Goal: Task Accomplishment & Management: Manage account settings

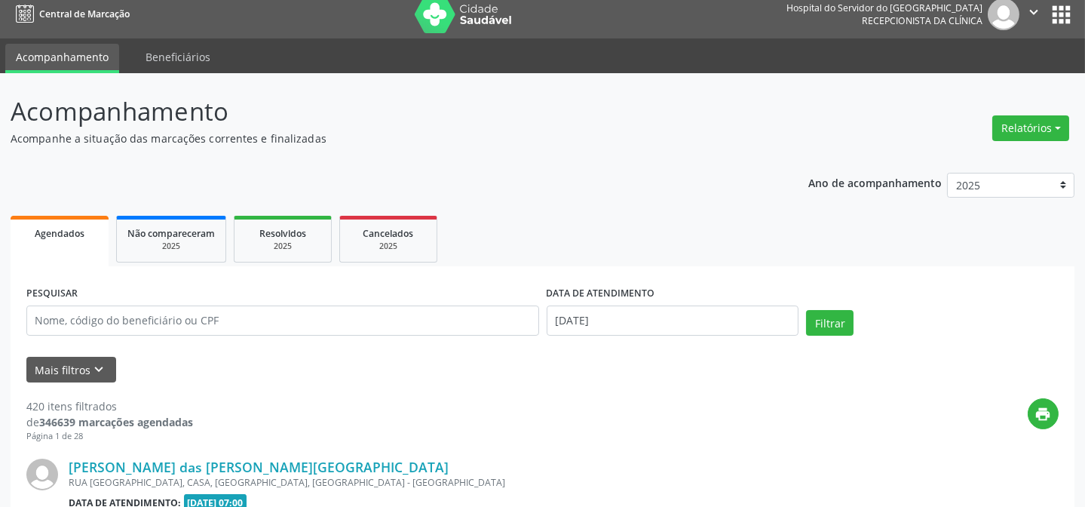
scroll to position [205, 0]
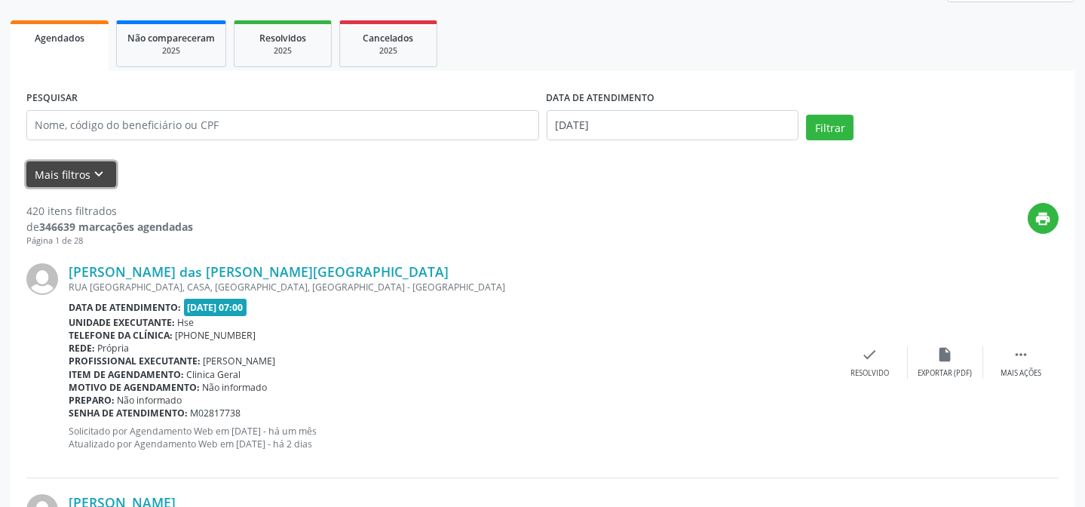
click at [60, 178] on button "Mais filtros keyboard_arrow_down" at bounding box center [71, 174] width 90 height 26
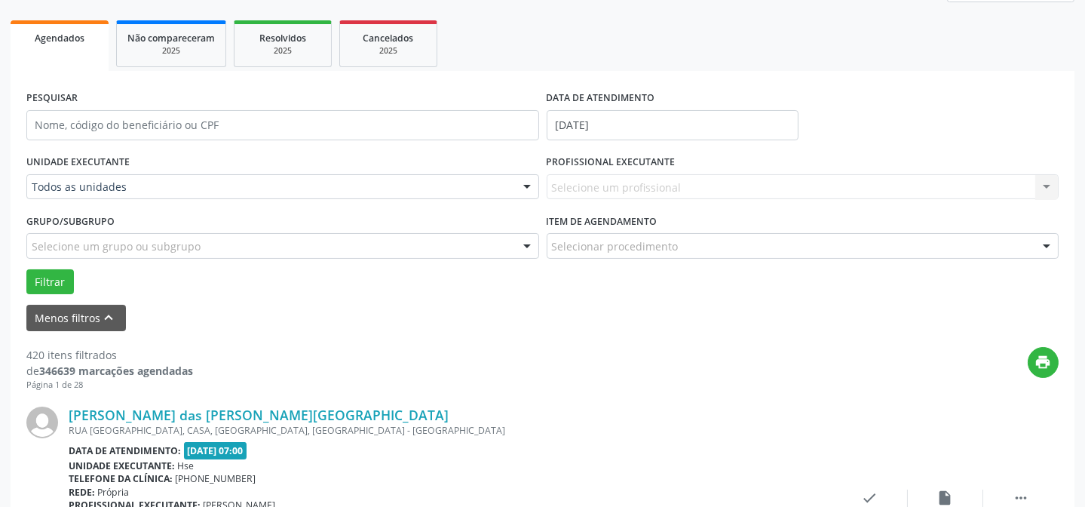
click at [565, 187] on div "Selecione um profissional Nenhum resultado encontrado para: " " Não há nenhuma …" at bounding box center [802, 187] width 513 height 26
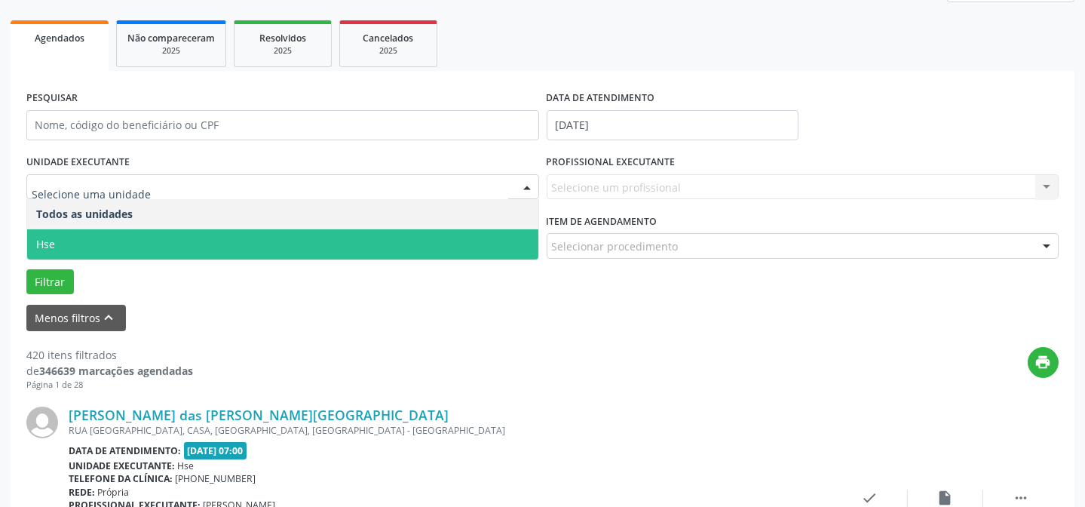
click at [120, 246] on span "Hse" at bounding box center [282, 244] width 511 height 30
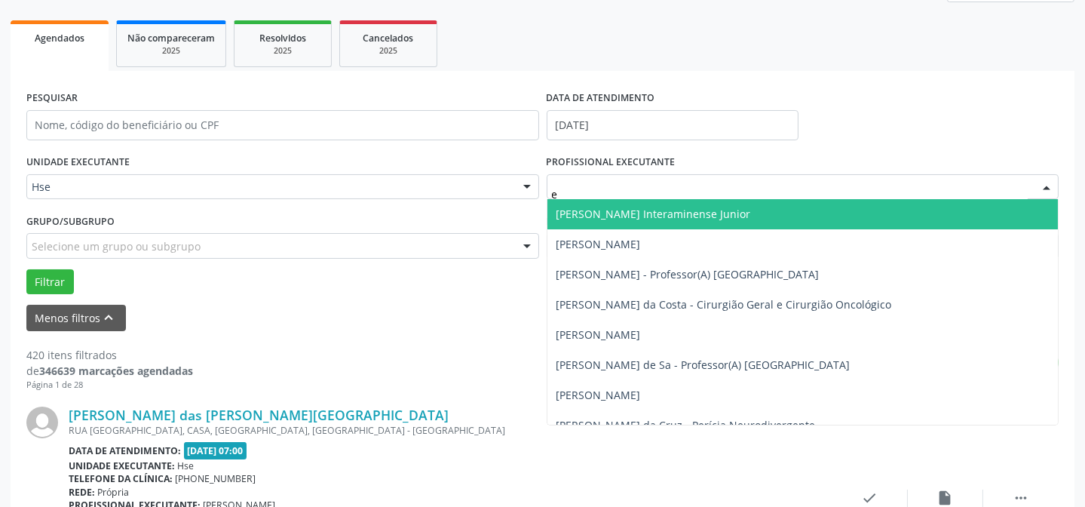
type input "eq"
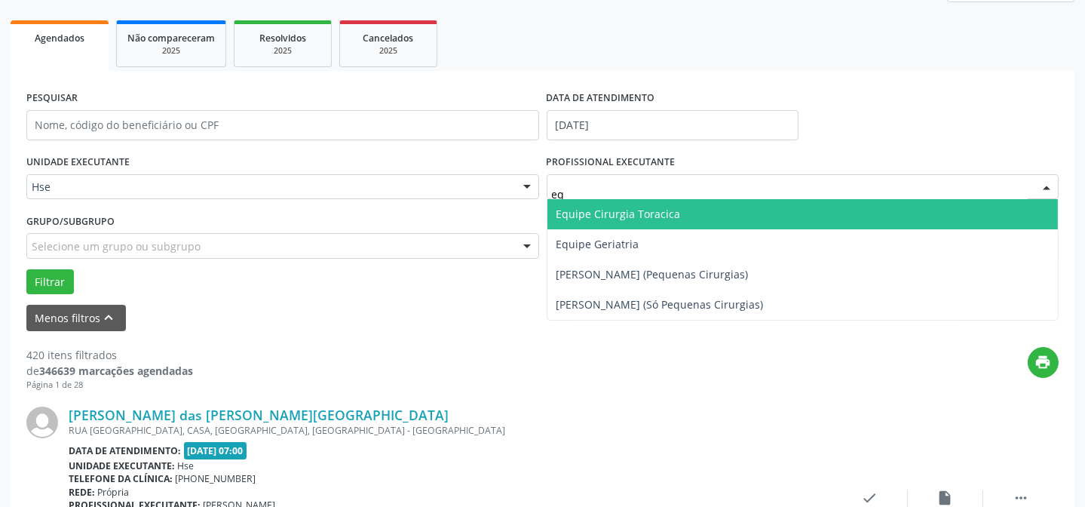
click at [661, 216] on span "Equipe Cirurgia Toracica" at bounding box center [618, 214] width 124 height 14
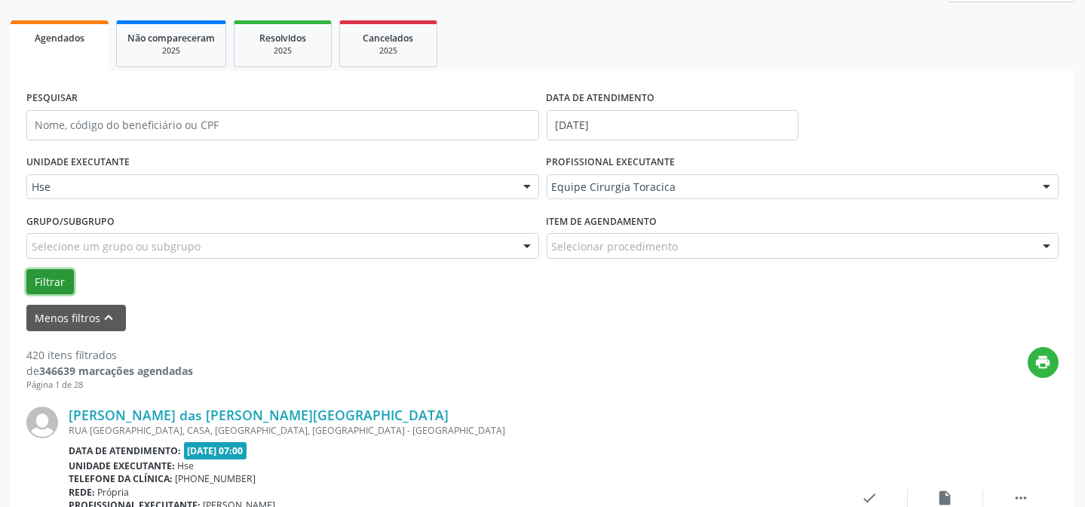
click at [63, 286] on button "Filtrar" at bounding box center [49, 282] width 47 height 26
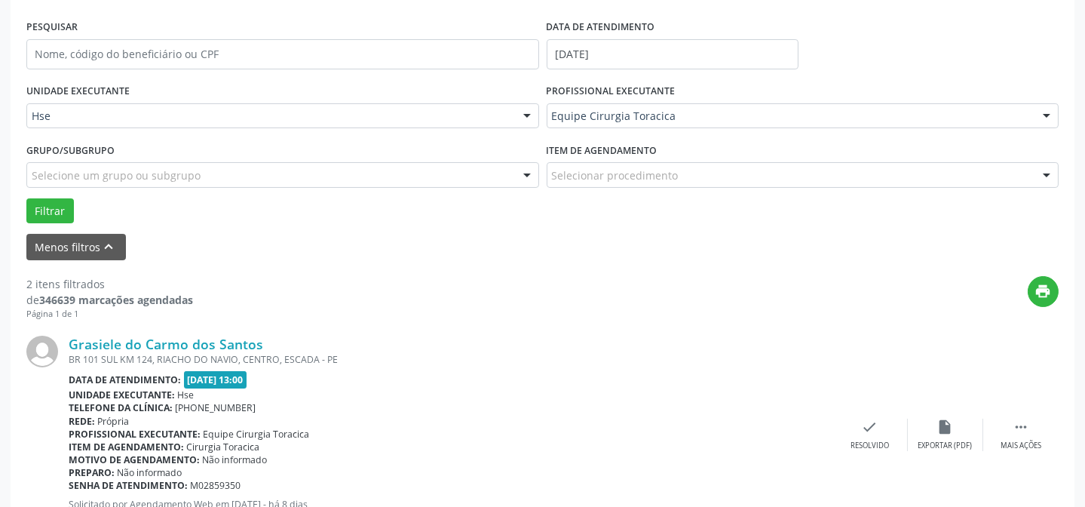
scroll to position [411, 0]
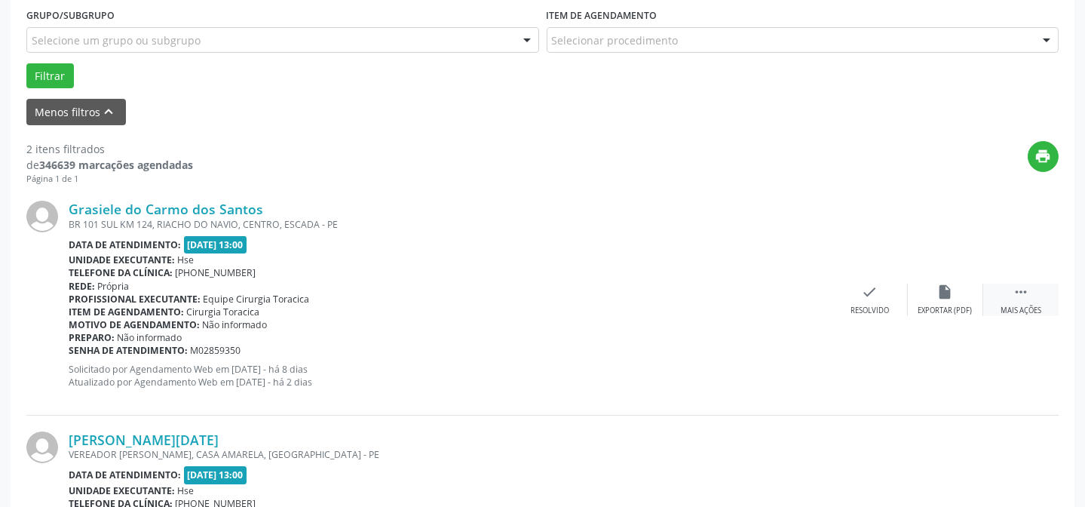
click at [1019, 301] on div " Mais ações" at bounding box center [1020, 299] width 75 height 32
click at [928, 309] on div "Não compareceu" at bounding box center [945, 310] width 64 height 11
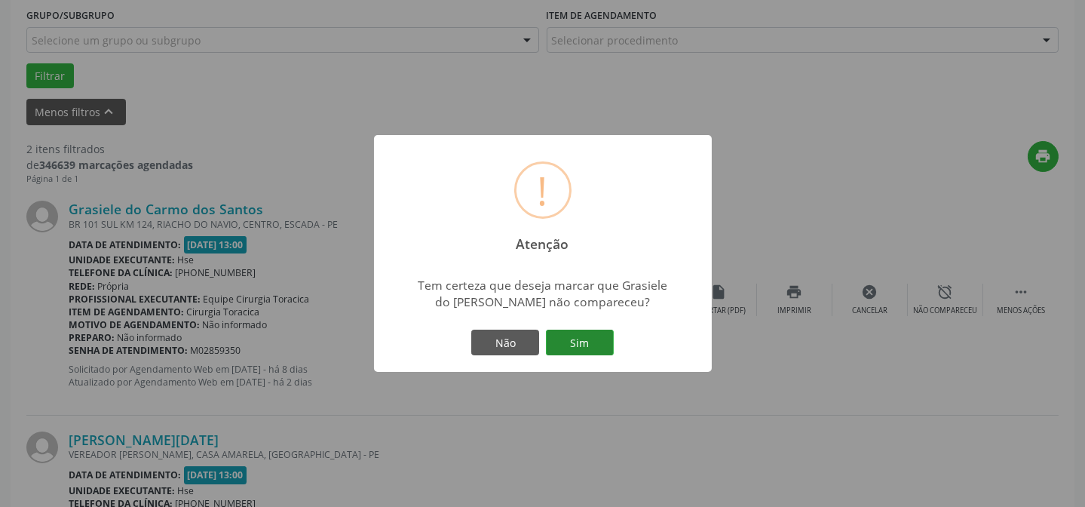
click at [593, 344] on button "Sim" at bounding box center [580, 342] width 68 height 26
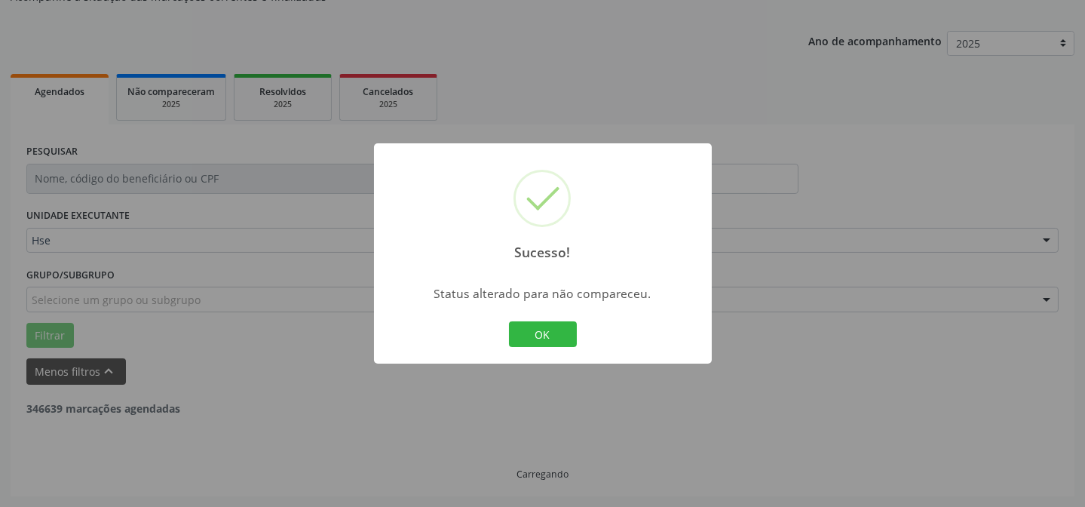
scroll to position [151, 0]
click at [552, 336] on button "OK" at bounding box center [543, 334] width 68 height 26
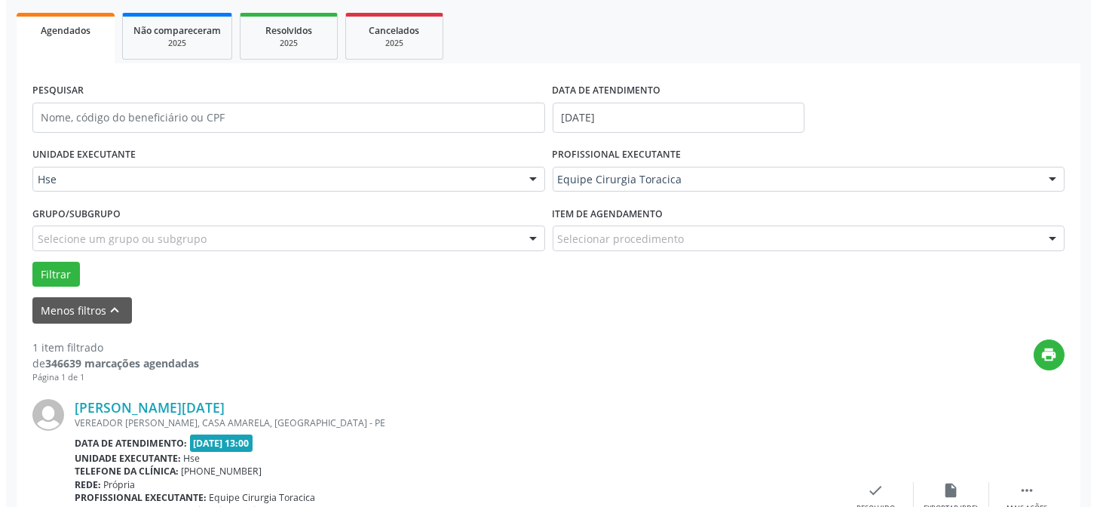
scroll to position [287, 0]
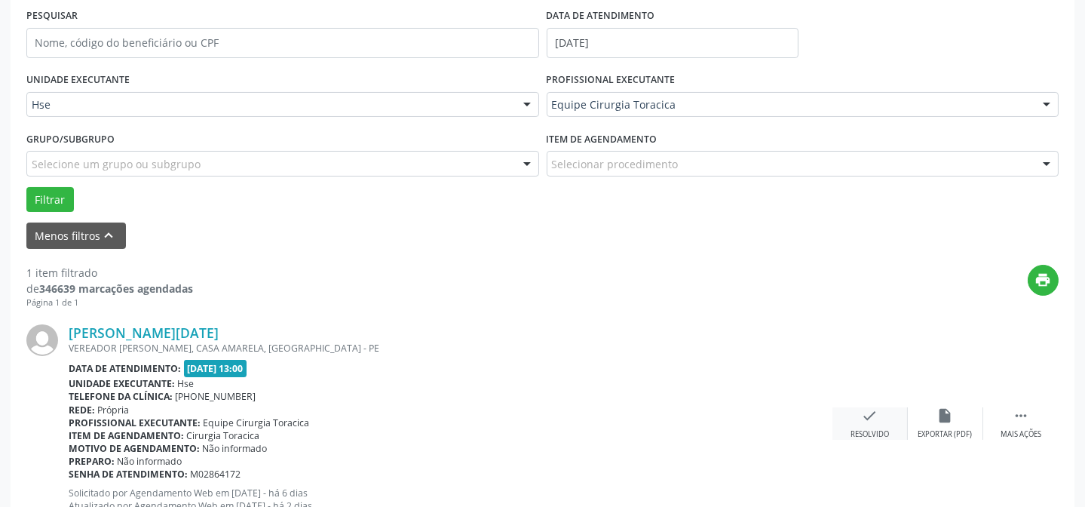
click at [862, 421] on icon "check" at bounding box center [870, 415] width 17 height 17
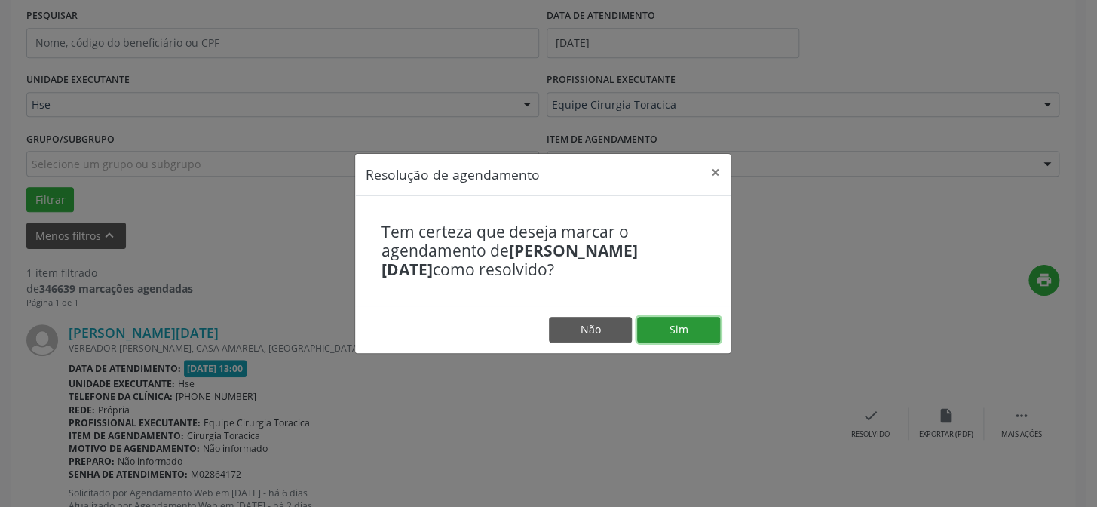
click at [676, 336] on button "Sim" at bounding box center [678, 330] width 83 height 26
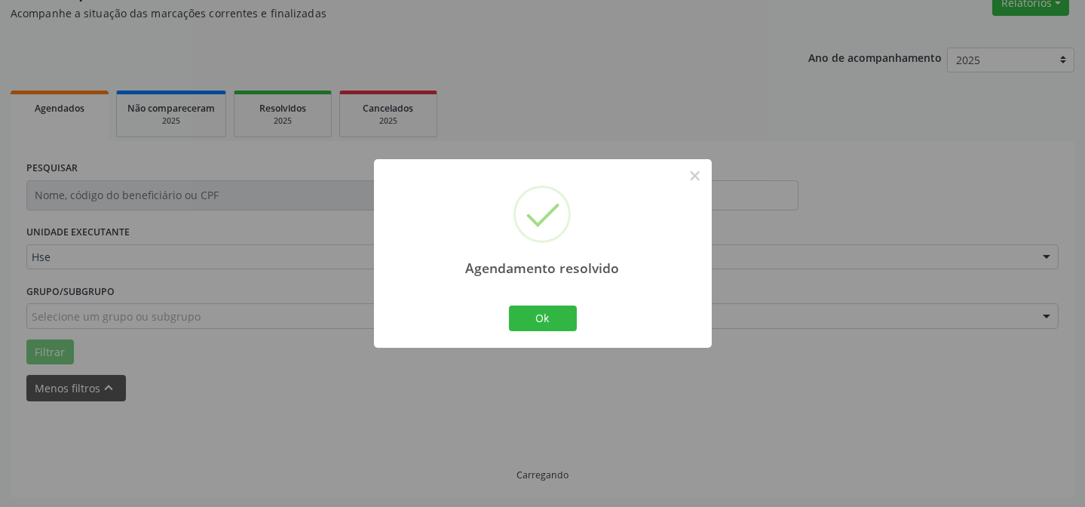
scroll to position [102, 0]
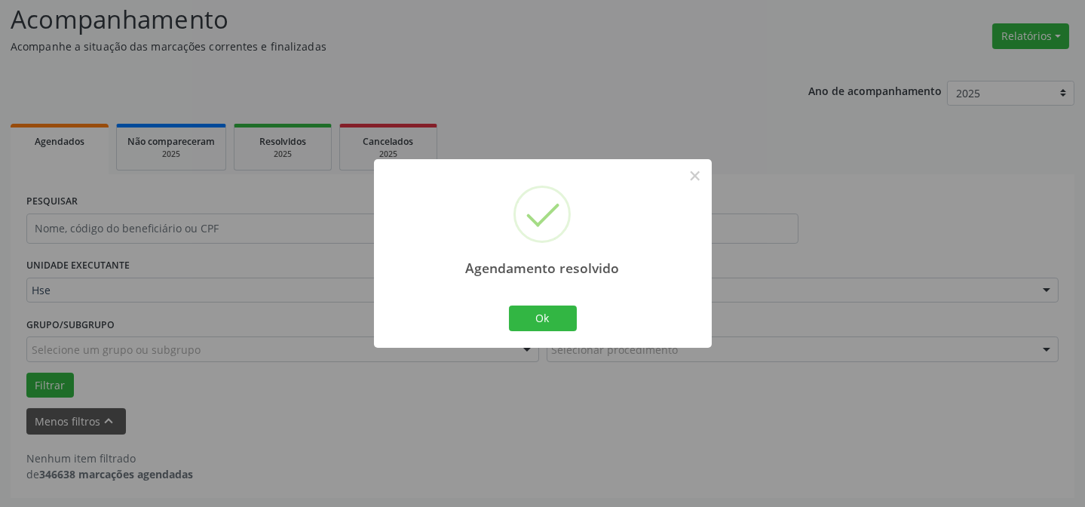
click at [550, 333] on div "Agendamento resolvido × Ok Cancel" at bounding box center [543, 253] width 338 height 188
click at [546, 325] on button "Ok" at bounding box center [543, 318] width 68 height 26
